Goal: Transaction & Acquisition: Purchase product/service

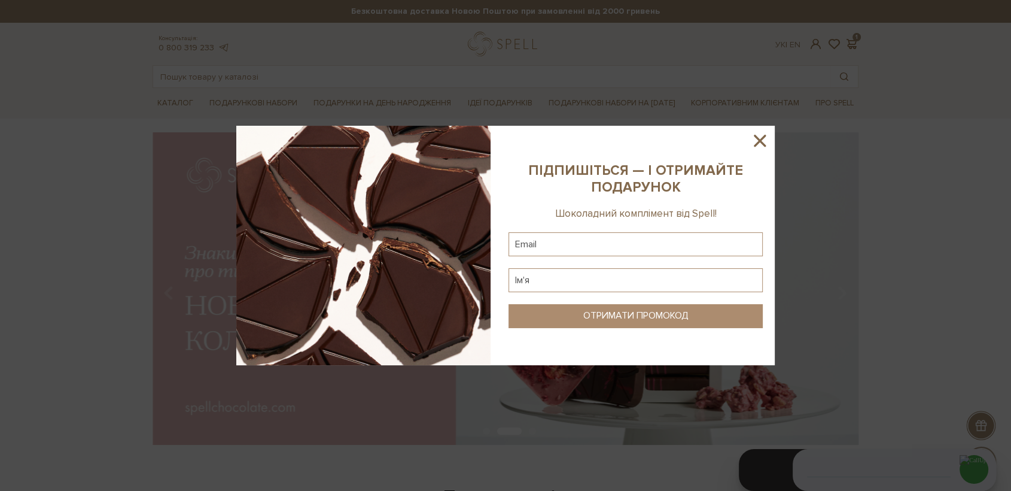
click at [755, 144] on icon at bounding box center [760, 140] width 20 height 20
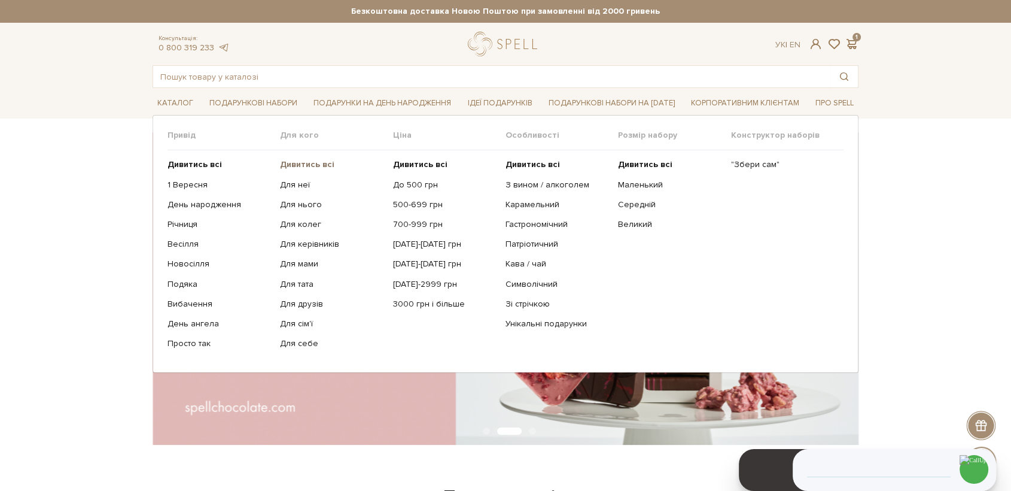
click at [315, 166] on b "Дивитись всі" at bounding box center [307, 164] width 54 height 10
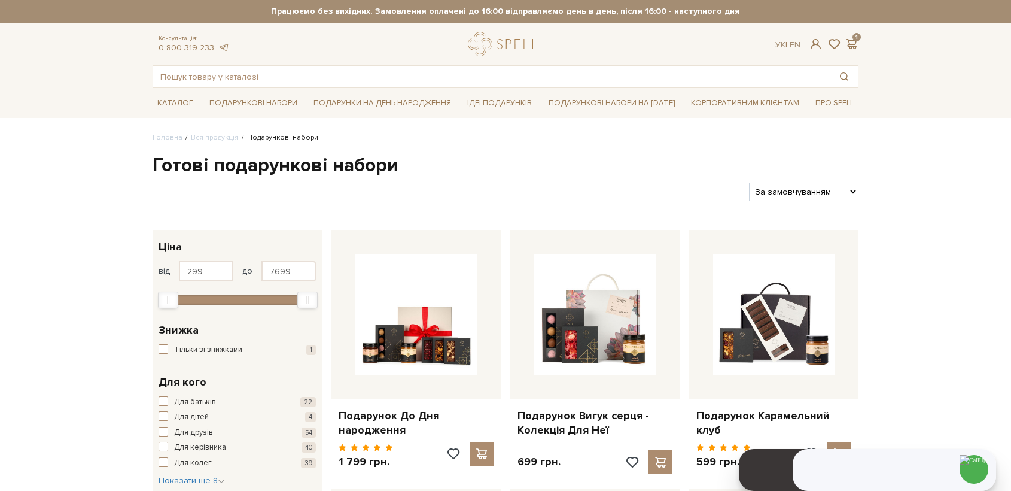
click at [798, 187] on select "За замовчуванням За Ціною (зростання) За Ціною (зменшення) Новинки За популярні…" at bounding box center [804, 192] width 110 height 19
select select "https://spellchocolate.com/our-productions/podarunkovi-box/?sort=p.price&order=…"
click at [749, 183] on select "За замовчуванням За Ціною (зростання) За Ціною (зменшення) Новинки За популярні…" at bounding box center [804, 192] width 110 height 19
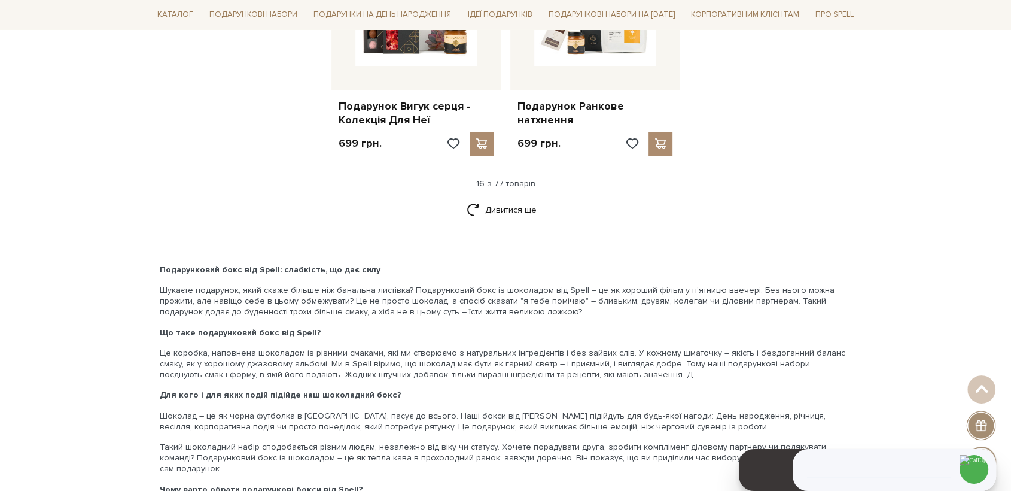
scroll to position [1595, 0]
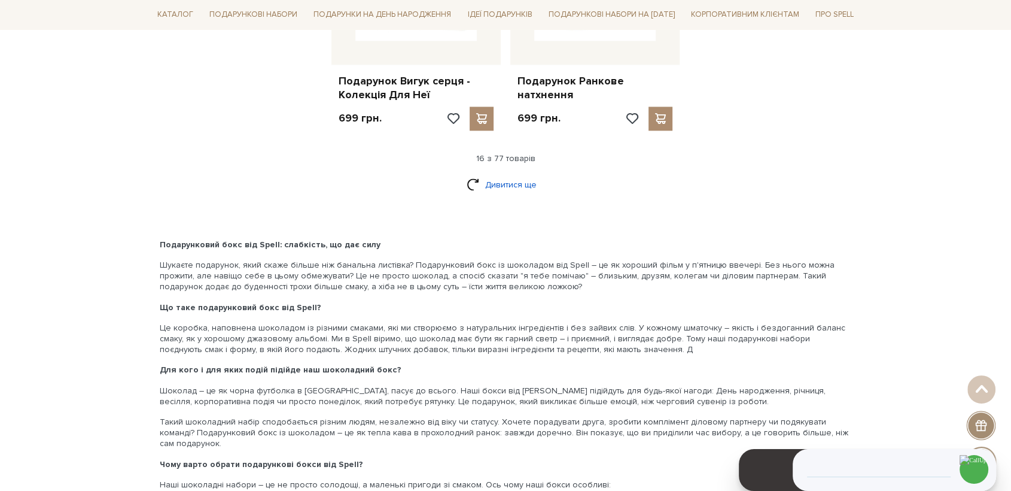
click at [524, 178] on link "Дивитися ще" at bounding box center [506, 184] width 78 height 21
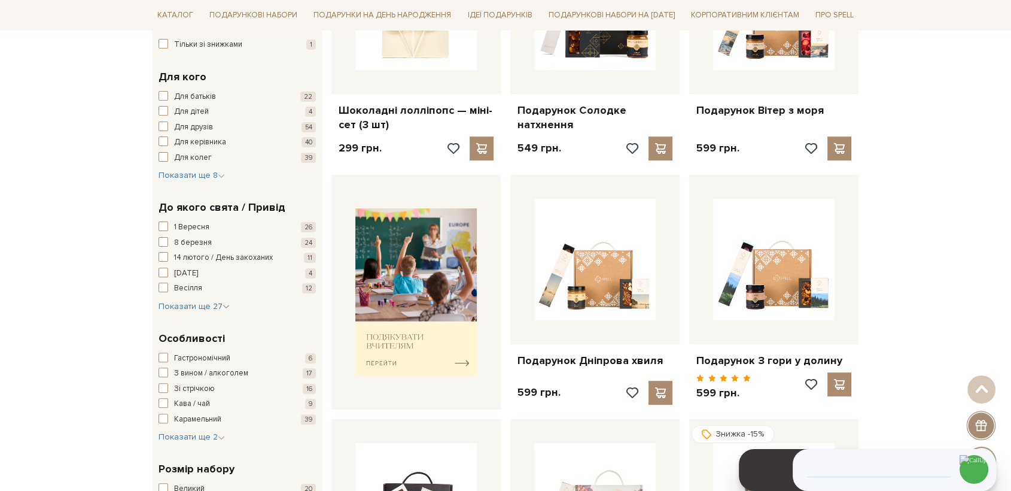
scroll to position [0, 0]
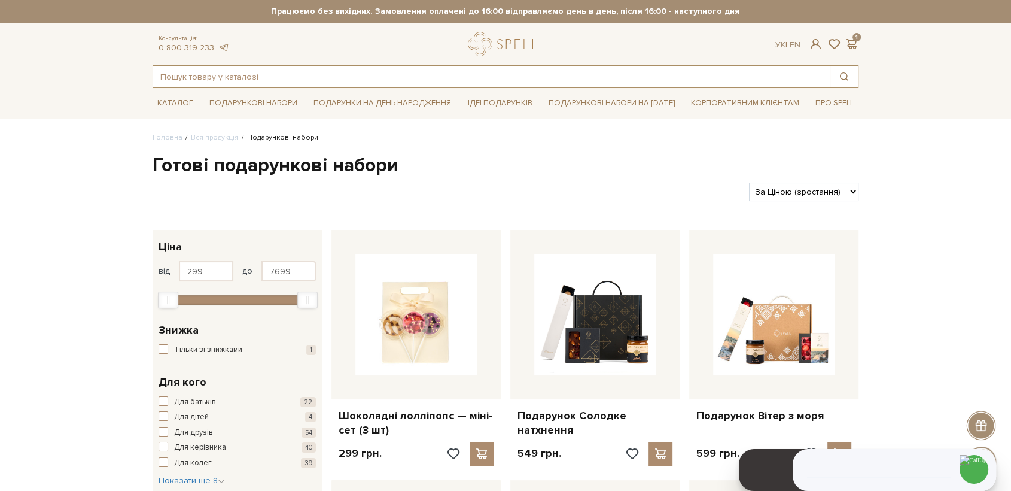
click at [325, 83] on input "text" at bounding box center [491, 77] width 677 height 22
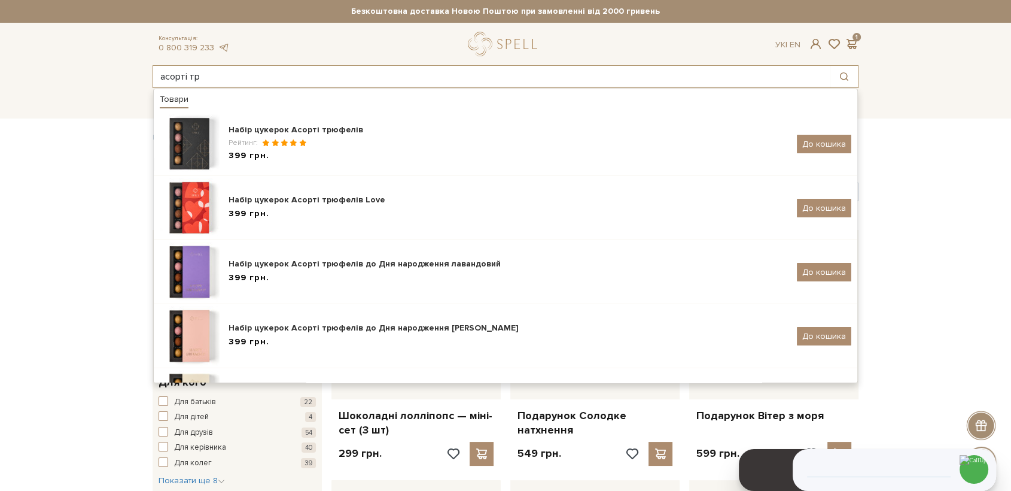
type input "асорті тр"
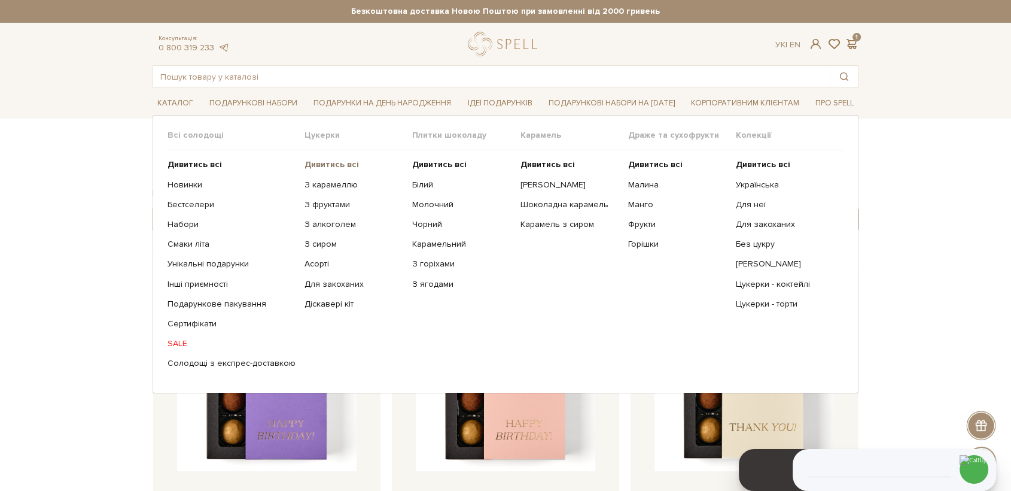
click at [311, 167] on b "Дивитись всі" at bounding box center [332, 164] width 54 height 10
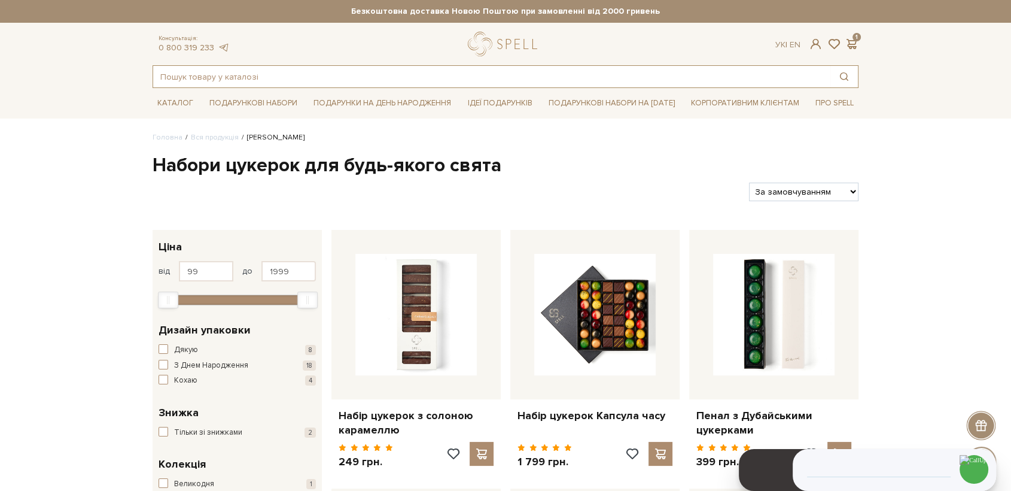
click at [248, 72] on input "text" at bounding box center [491, 77] width 677 height 22
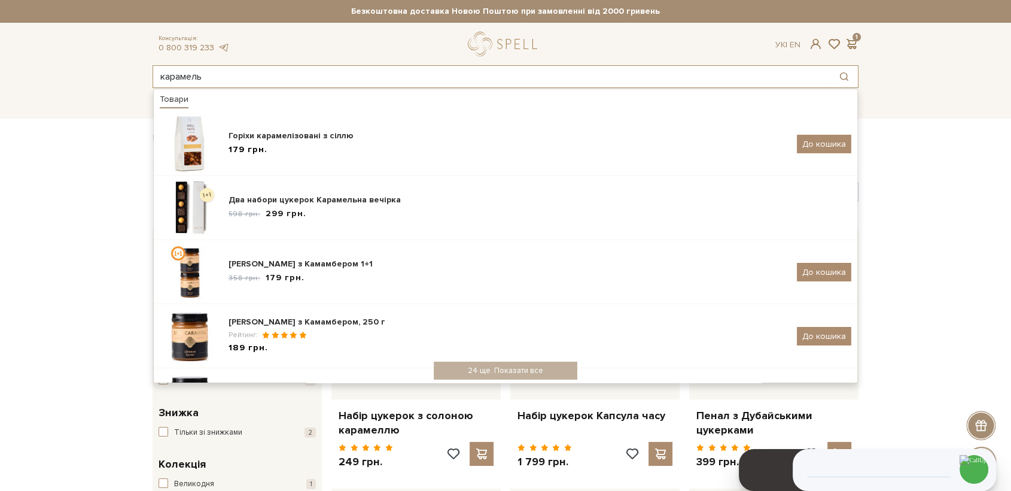
type input "карамель"
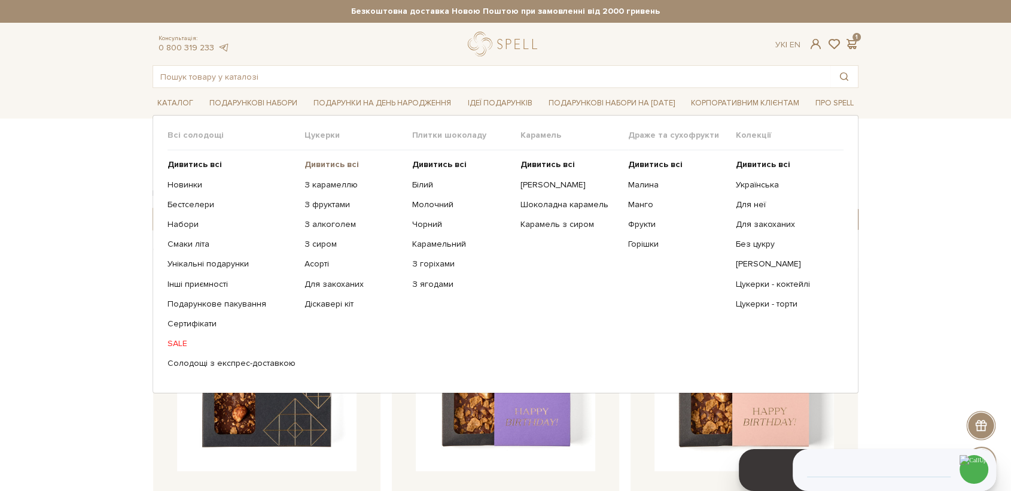
click at [313, 165] on b "Дивитись всі" at bounding box center [332, 164] width 54 height 10
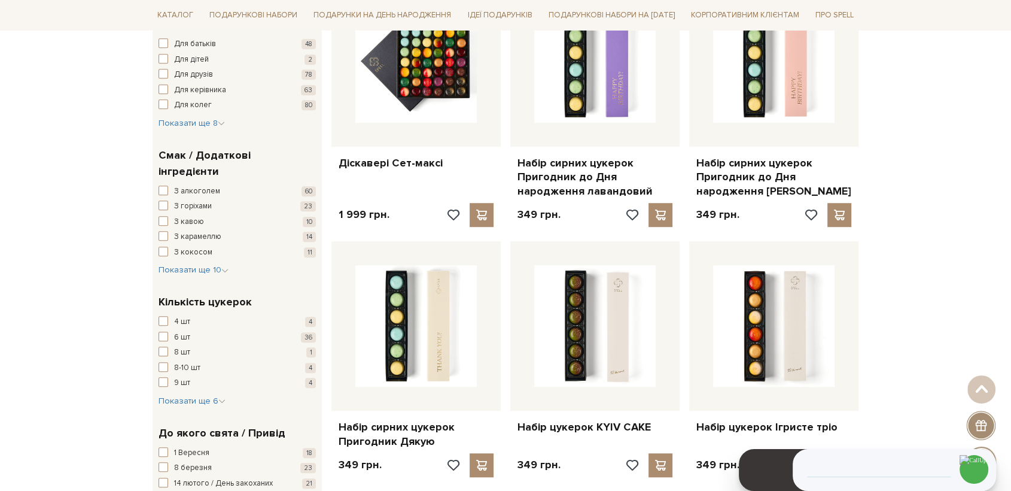
scroll to position [931, 0]
